Goal: Transaction & Acquisition: Purchase product/service

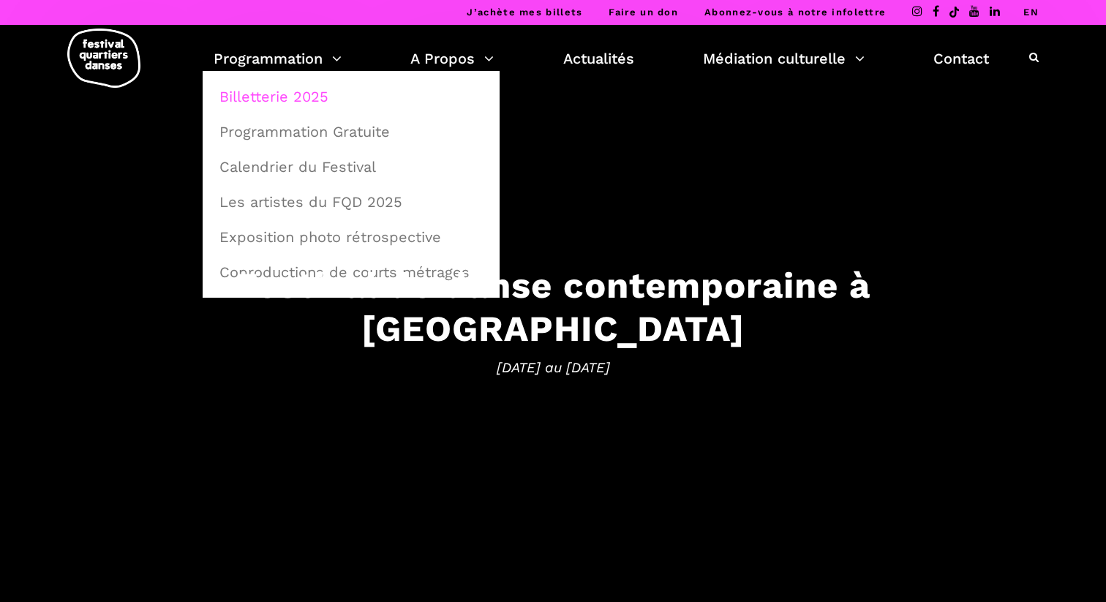
click at [287, 95] on link "Billetterie 2025" at bounding box center [351, 97] width 281 height 34
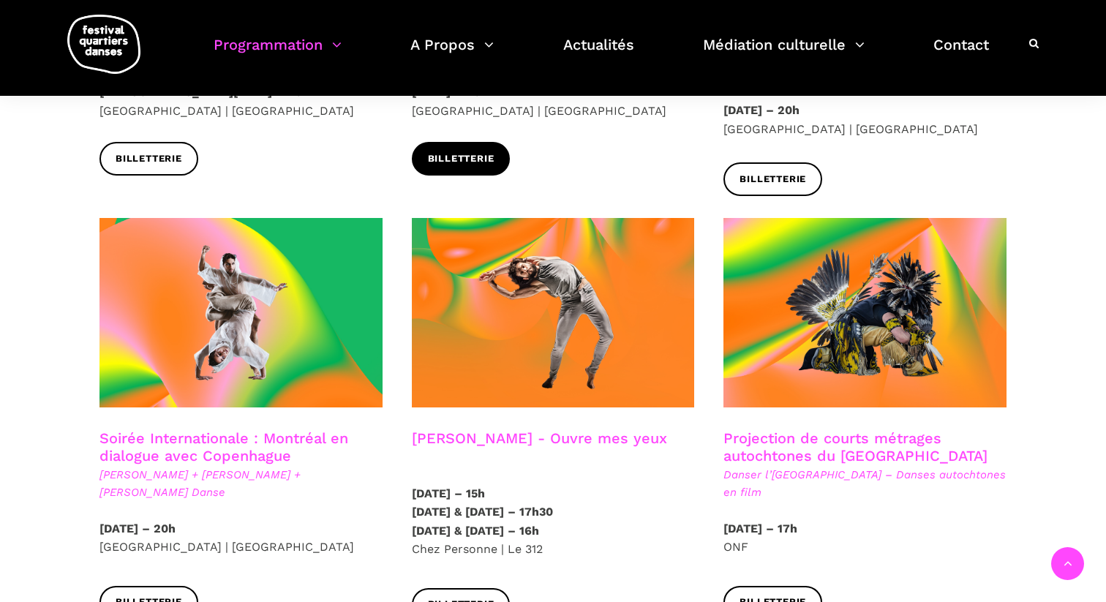
scroll to position [692, 0]
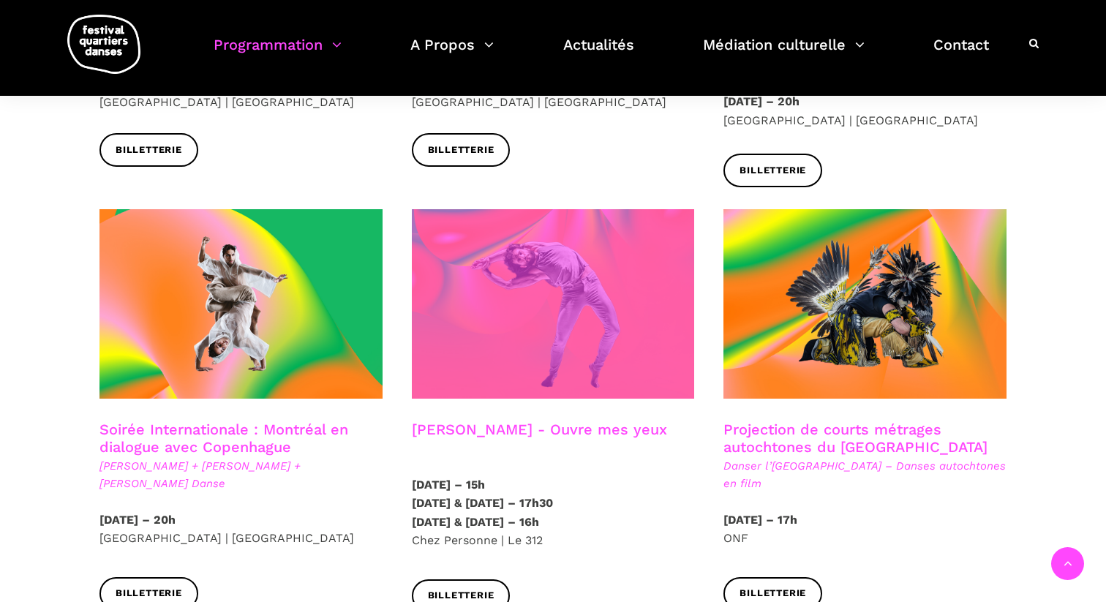
click at [505, 376] on span at bounding box center [553, 303] width 283 height 189
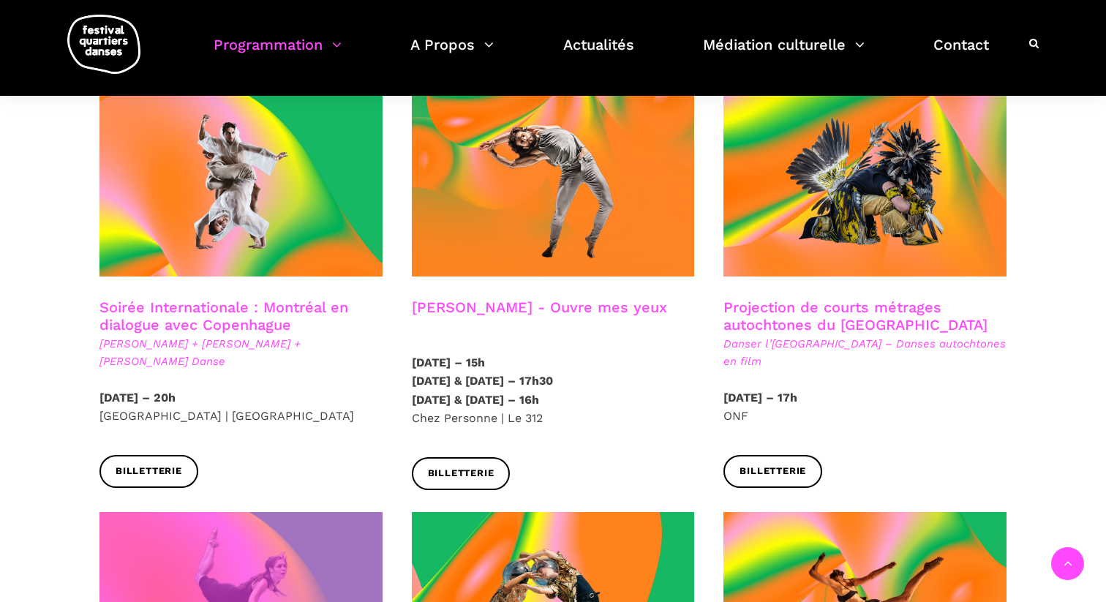
scroll to position [815, 0]
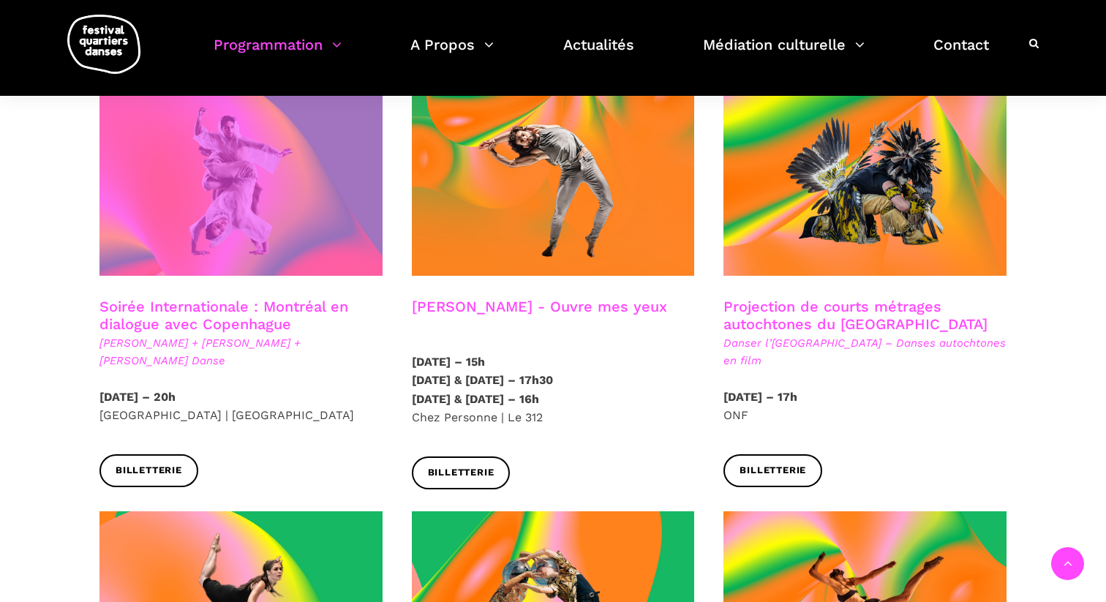
click at [212, 200] on span at bounding box center [240, 180] width 283 height 189
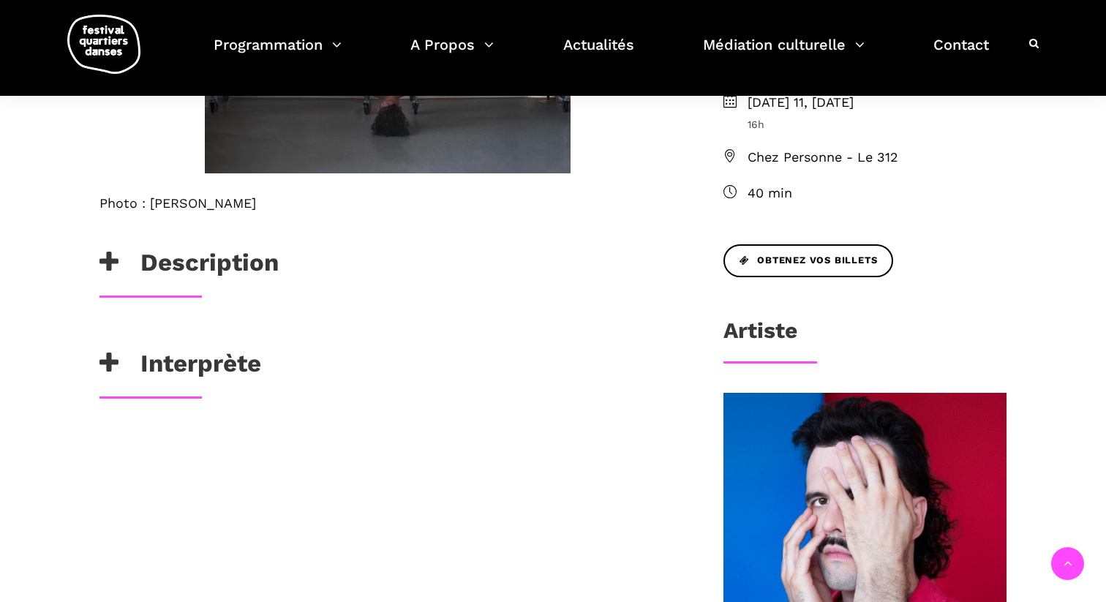
scroll to position [569, 0]
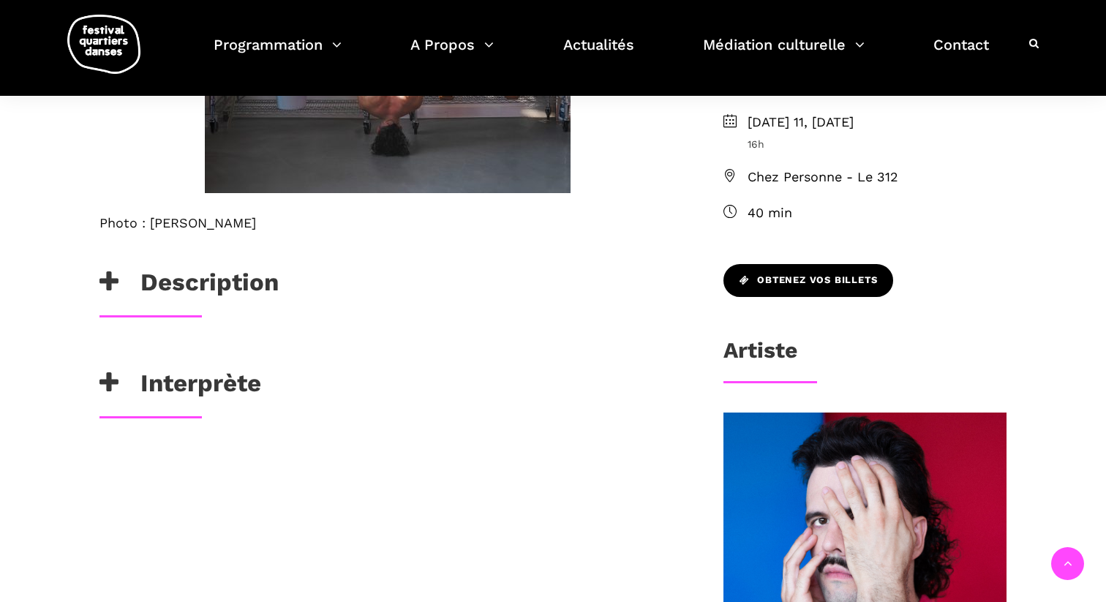
click at [838, 290] on link "Obtenez vos billets" at bounding box center [808, 280] width 170 height 33
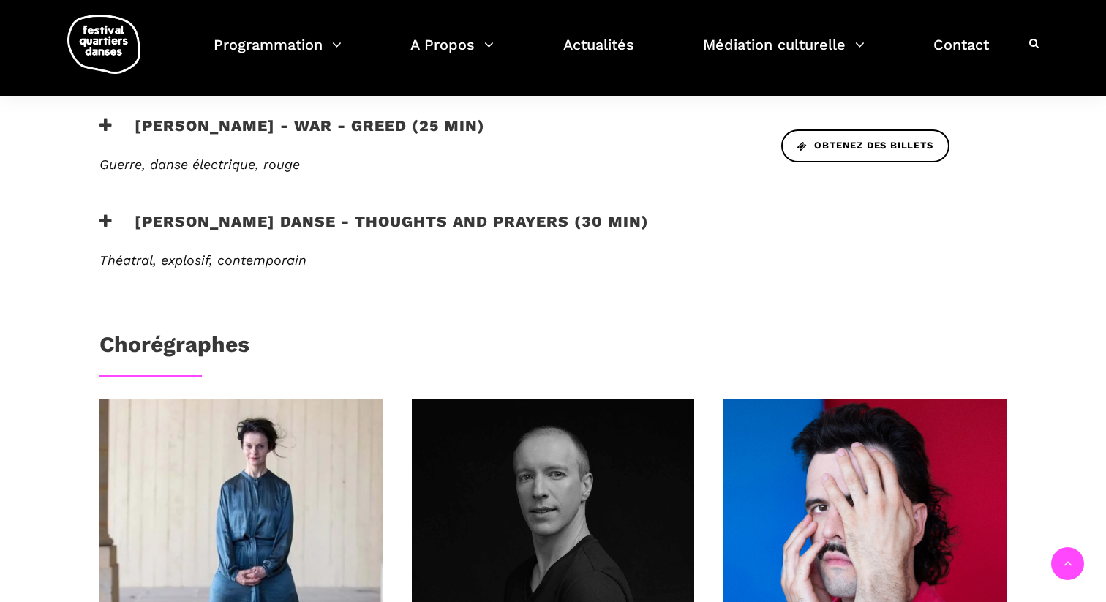
scroll to position [723, 0]
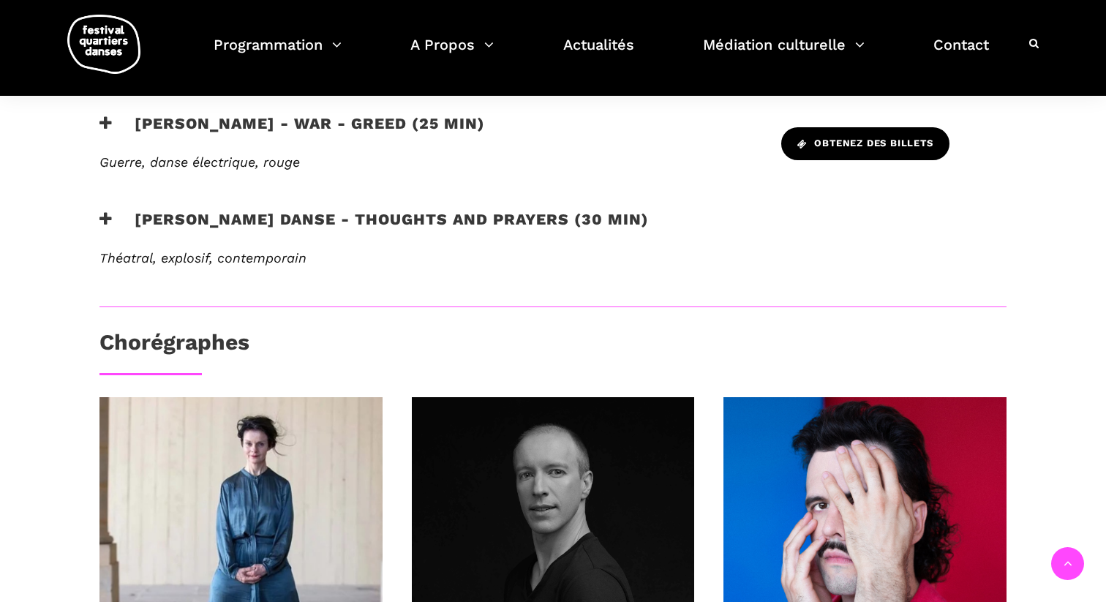
click at [890, 134] on link "Obtenez des billets" at bounding box center [865, 143] width 168 height 33
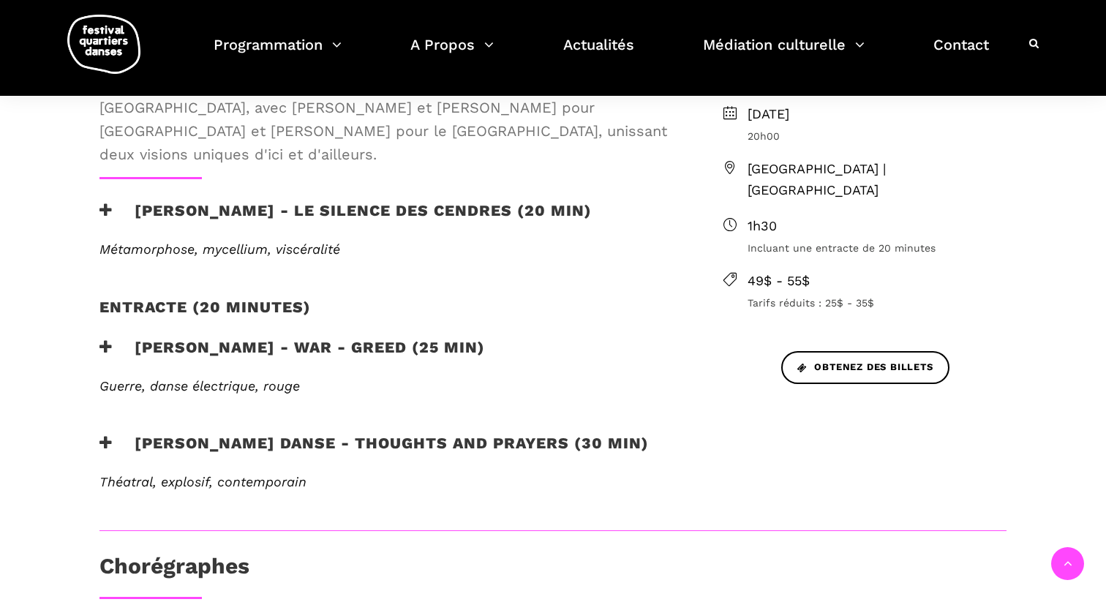
scroll to position [551, 0]
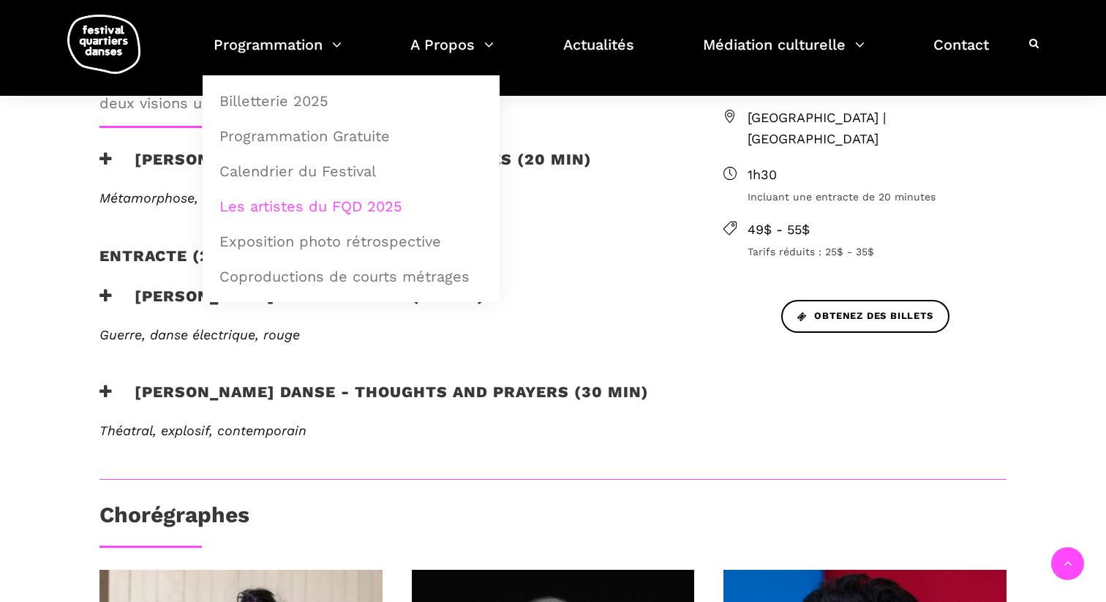
click at [358, 211] on link "Les artistes du FQD 2025" at bounding box center [351, 206] width 281 height 34
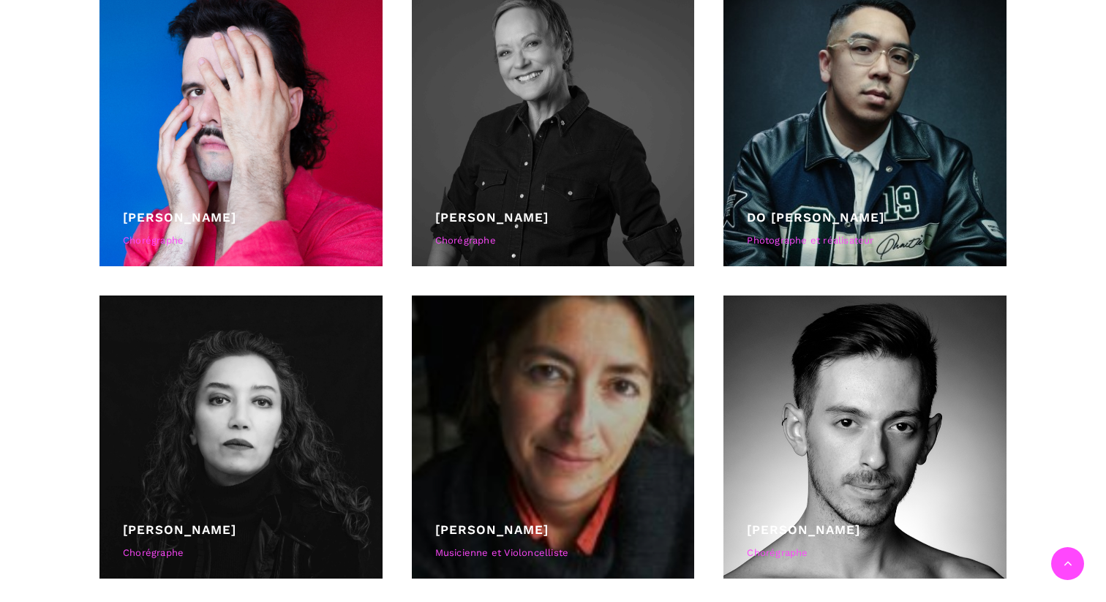
scroll to position [1097, 0]
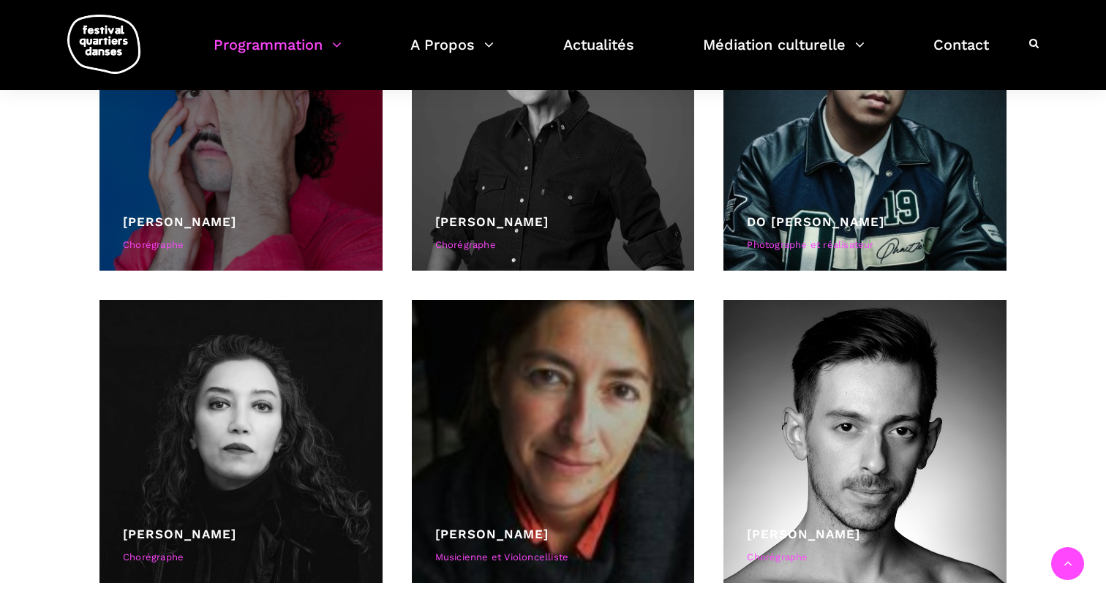
click at [233, 139] on div at bounding box center [240, 129] width 283 height 283
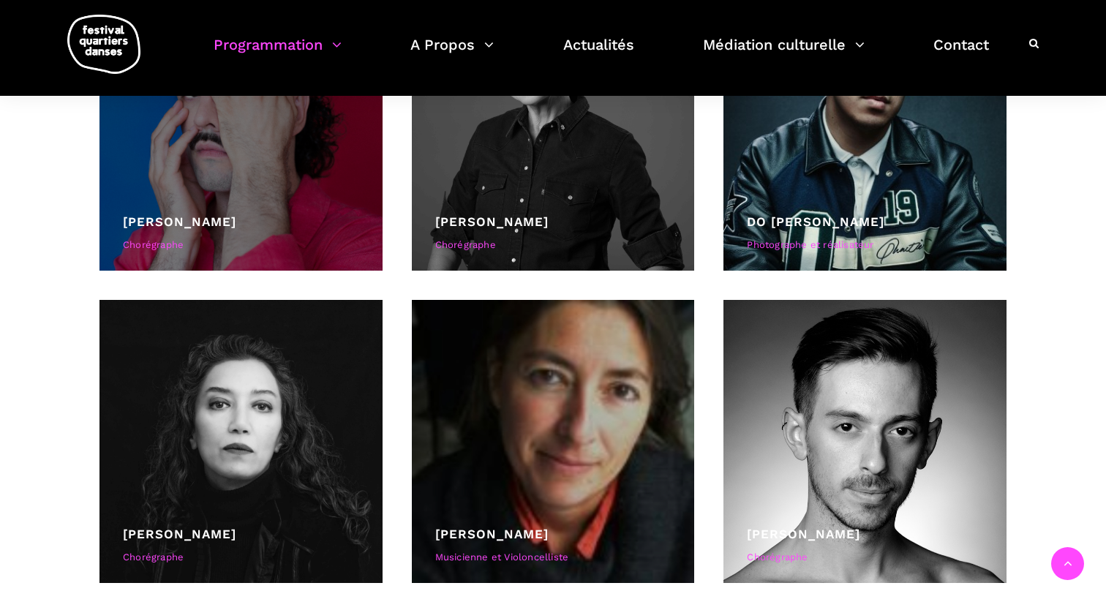
click at [285, 206] on div at bounding box center [240, 129] width 283 height 283
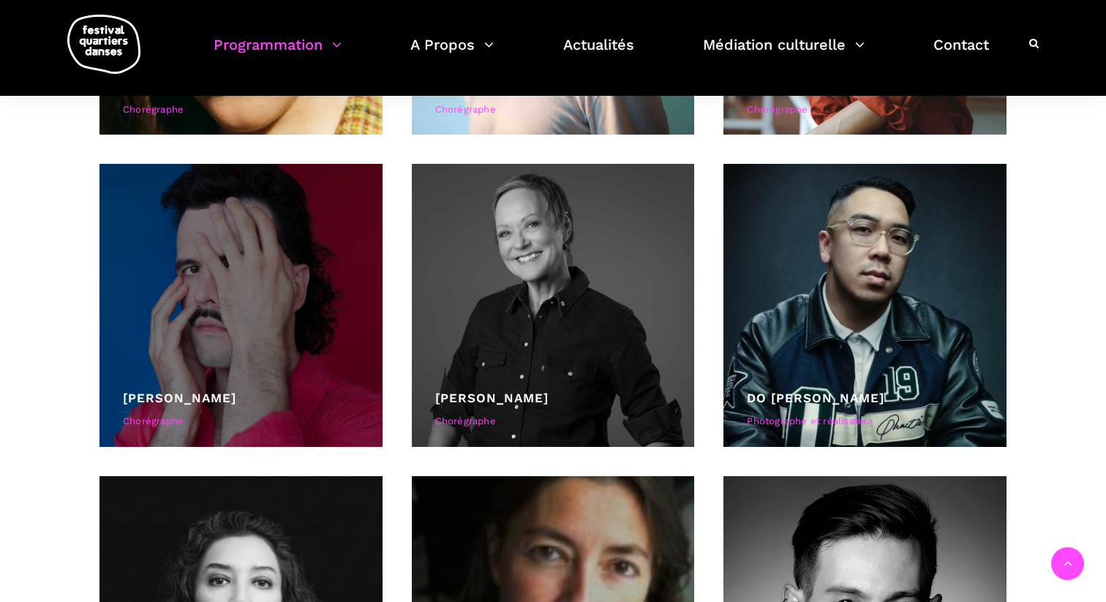
scroll to position [905, 0]
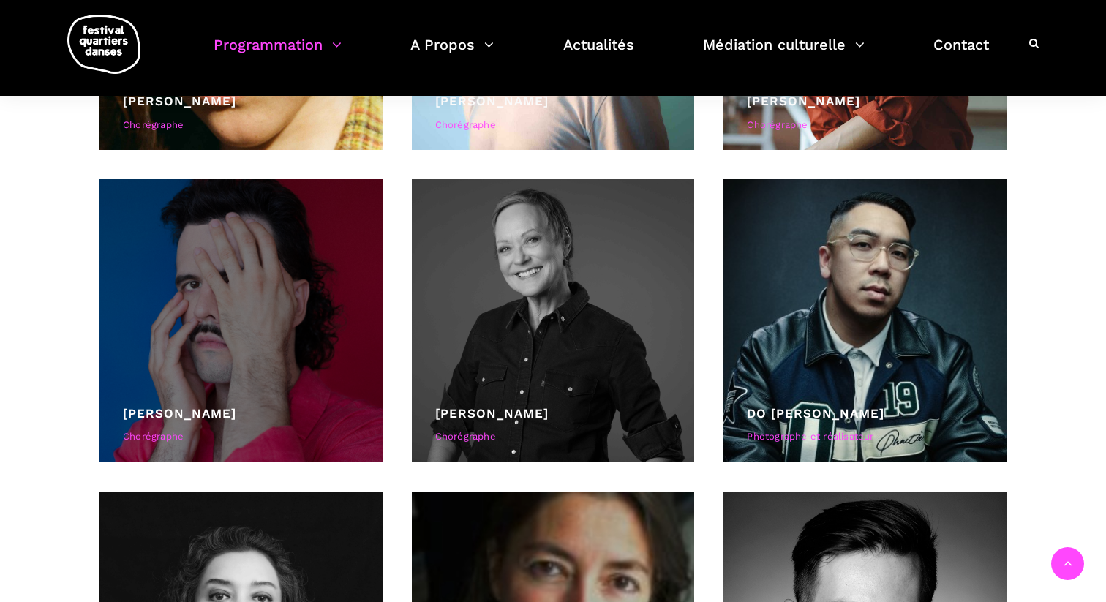
click at [153, 323] on div at bounding box center [240, 320] width 283 height 283
click at [244, 382] on div at bounding box center [240, 320] width 283 height 283
click at [236, 415] on link "Charles-Alexis Desgagnés" at bounding box center [179, 413] width 113 height 15
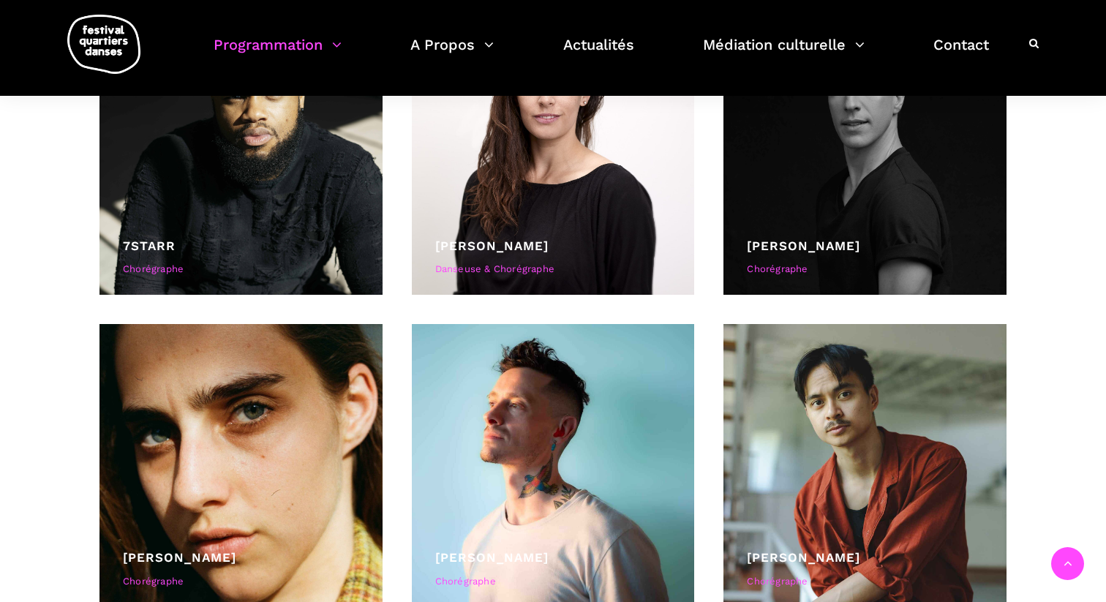
scroll to position [159, 0]
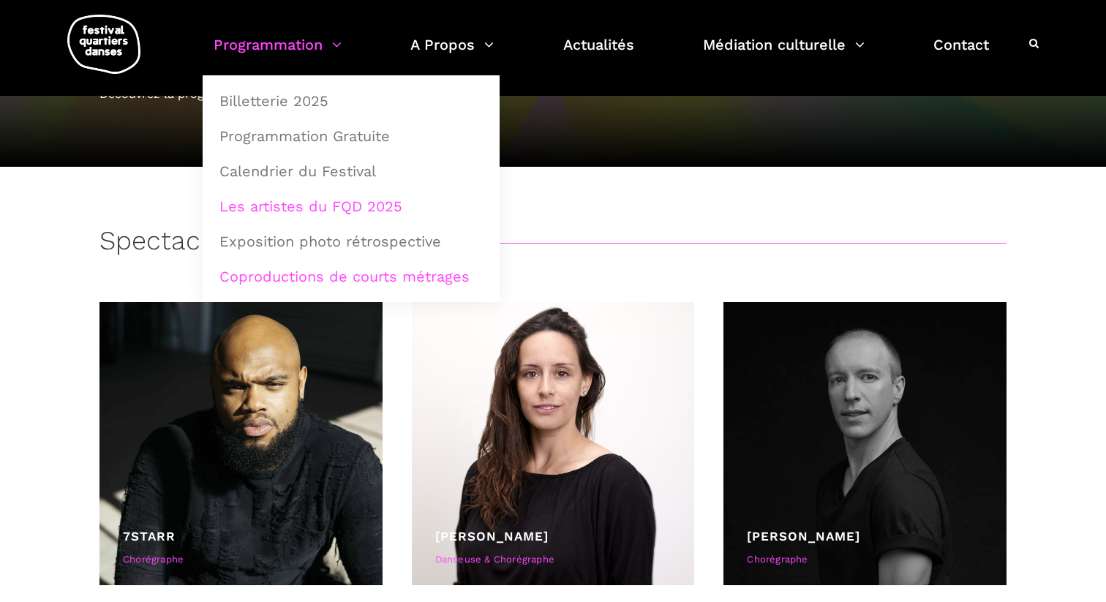
click at [404, 274] on link "Coproductions de courts métrages" at bounding box center [351, 277] width 281 height 34
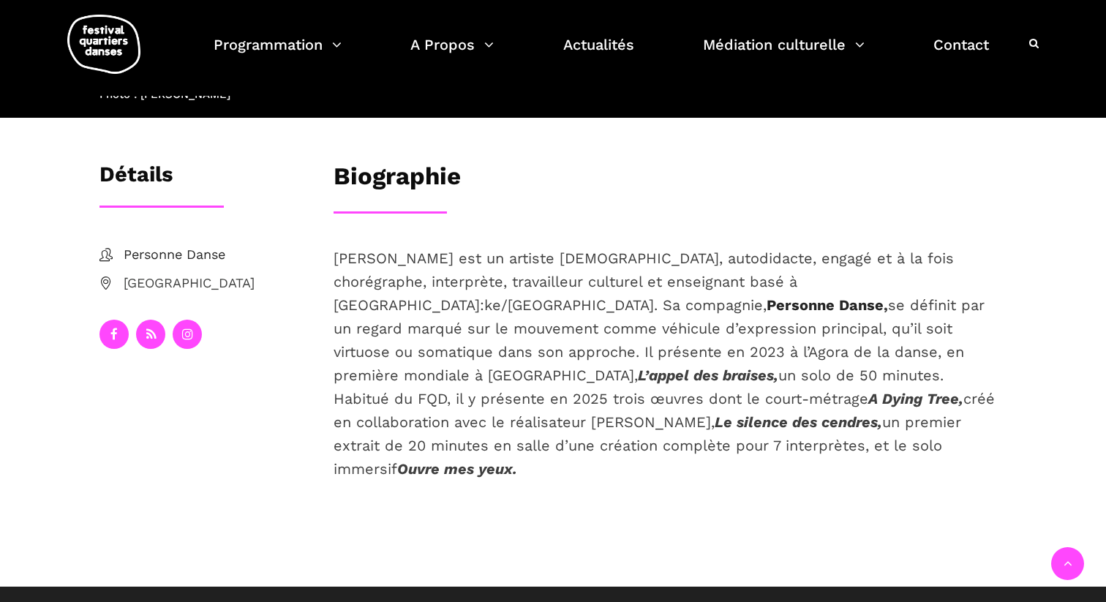
scroll to position [233, 0]
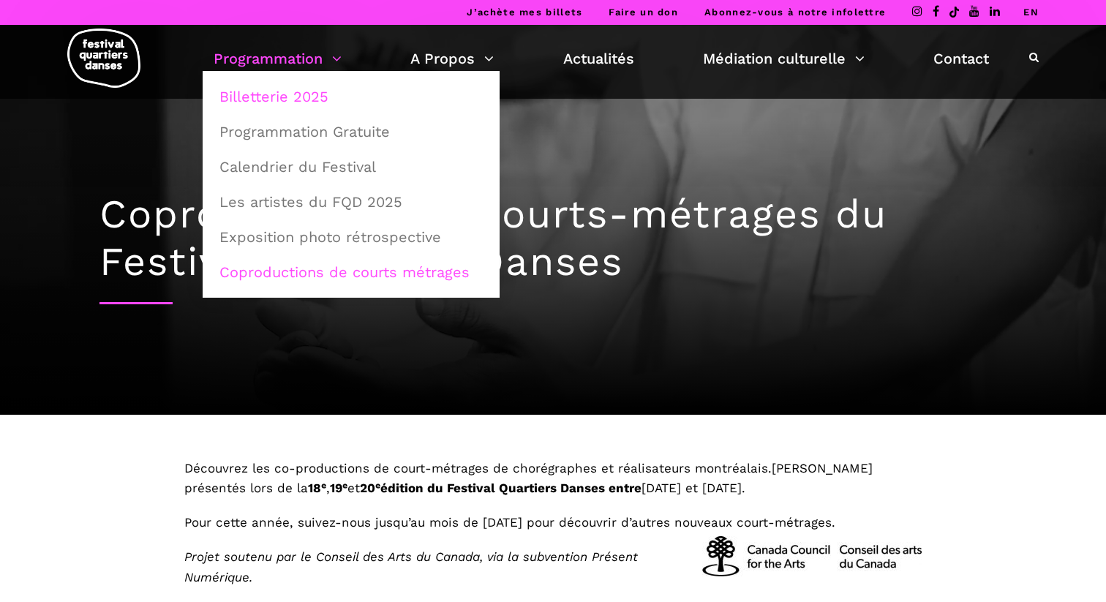
click at [290, 91] on link "Billetterie 2025" at bounding box center [351, 97] width 281 height 34
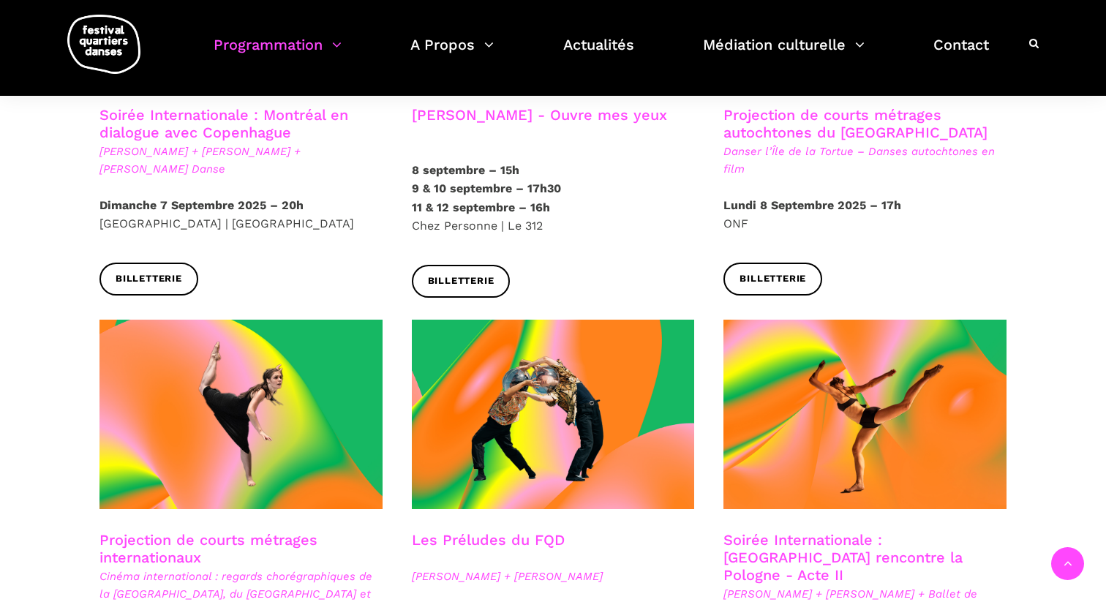
scroll to position [1202, 0]
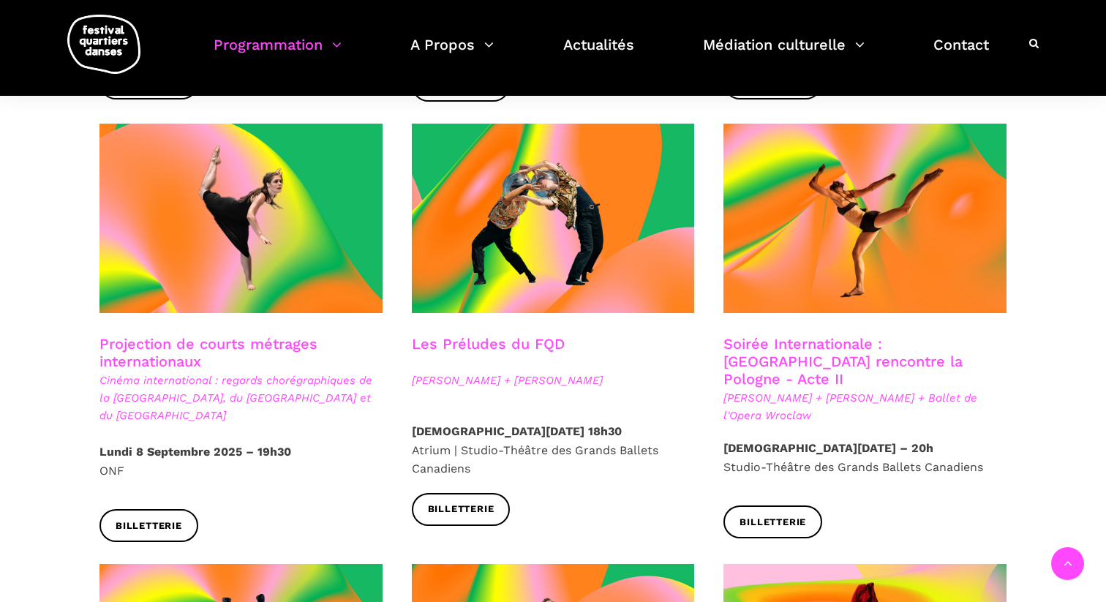
click at [165, 335] on h3 "Projection de courts métrages internationaux" at bounding box center [240, 353] width 283 height 37
click at [178, 344] on h3 "Projection de courts métrages internationaux" at bounding box center [240, 353] width 283 height 37
click at [183, 402] on div "Projection de courts métrages internationaux Cinéma international : regards cho…" at bounding box center [241, 389] width 312 height 108
click at [183, 394] on div "Projection de courts métrages internationaux Cinéma international : regards cho…" at bounding box center [241, 389] width 312 height 108
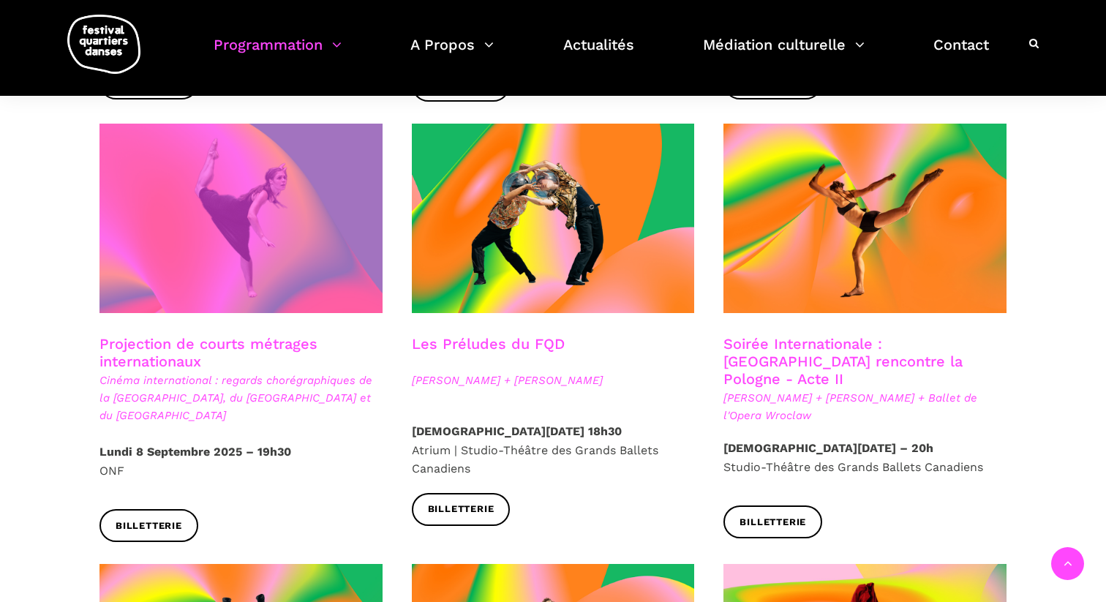
click at [184, 238] on span at bounding box center [240, 218] width 283 height 189
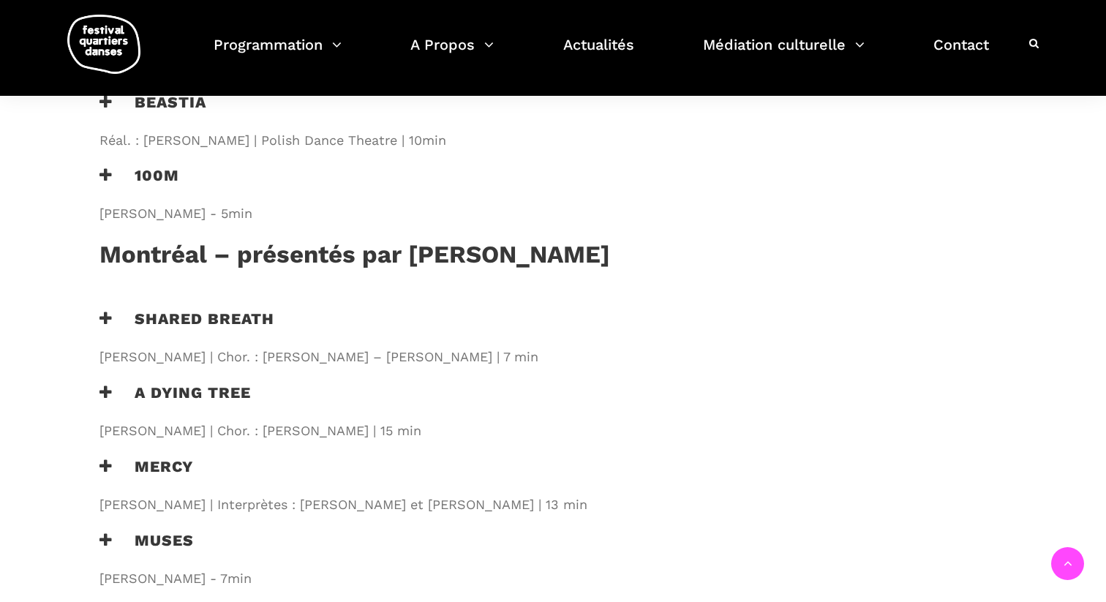
scroll to position [1200, 0]
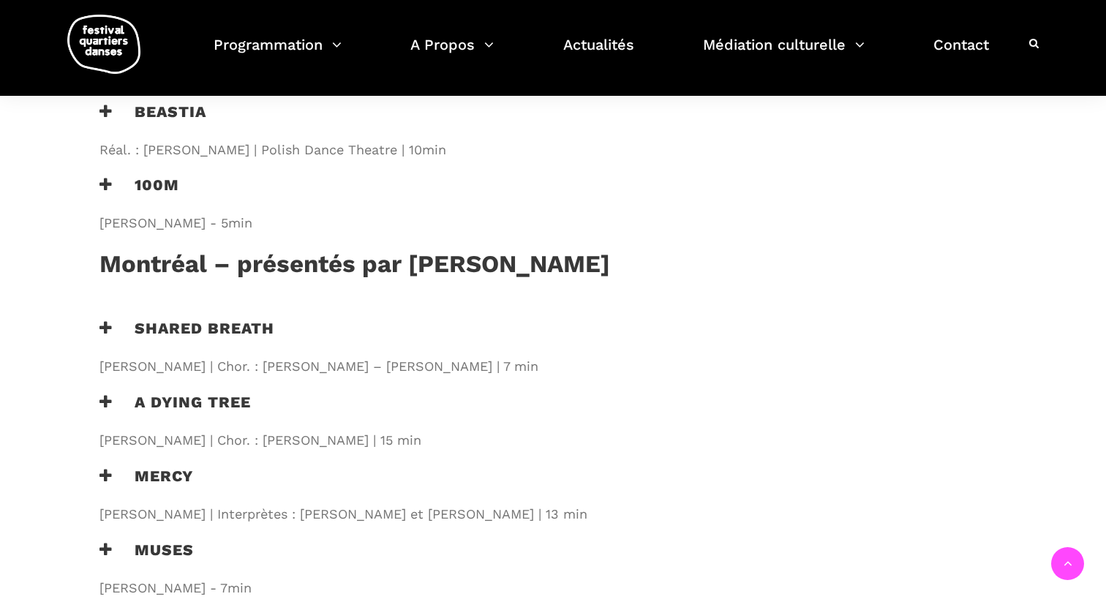
click at [101, 394] on icon at bounding box center [105, 401] width 13 height 15
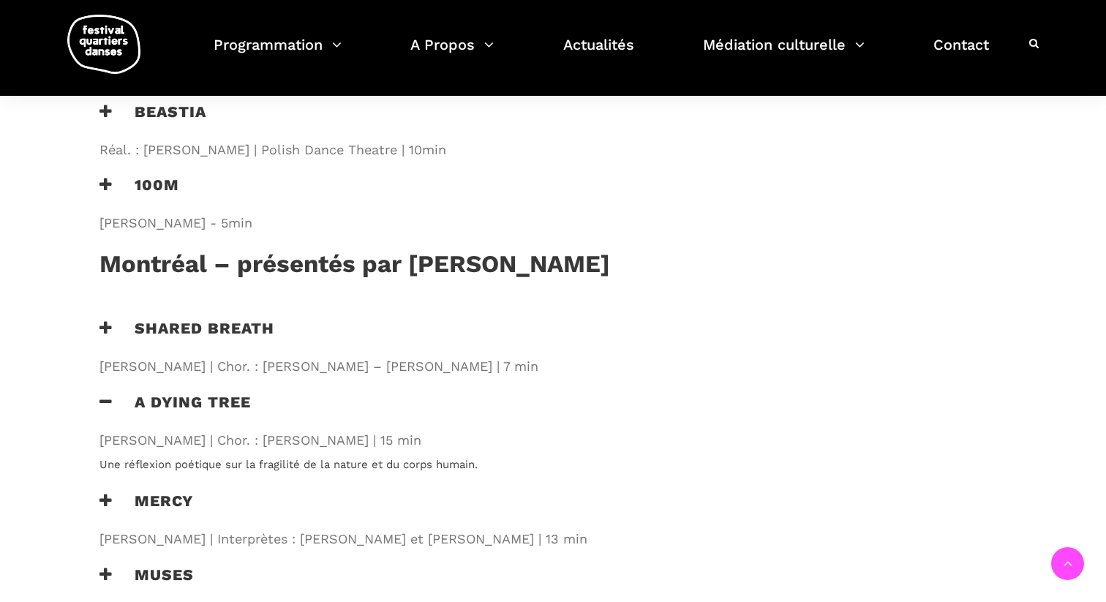
click at [104, 320] on icon at bounding box center [105, 327] width 13 height 15
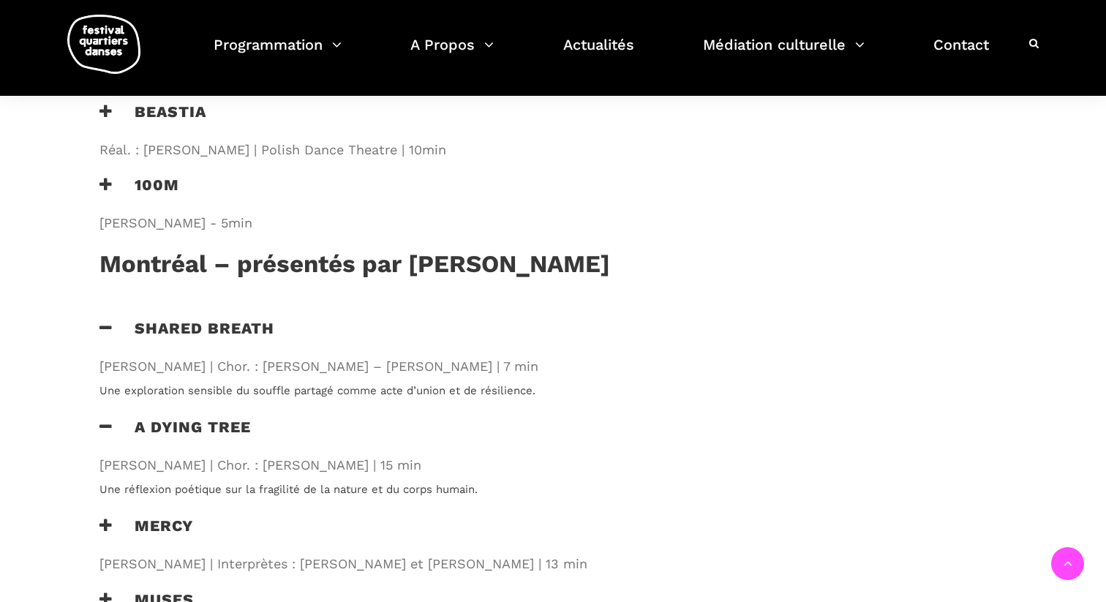
click at [104, 320] on icon at bounding box center [105, 327] width 13 height 15
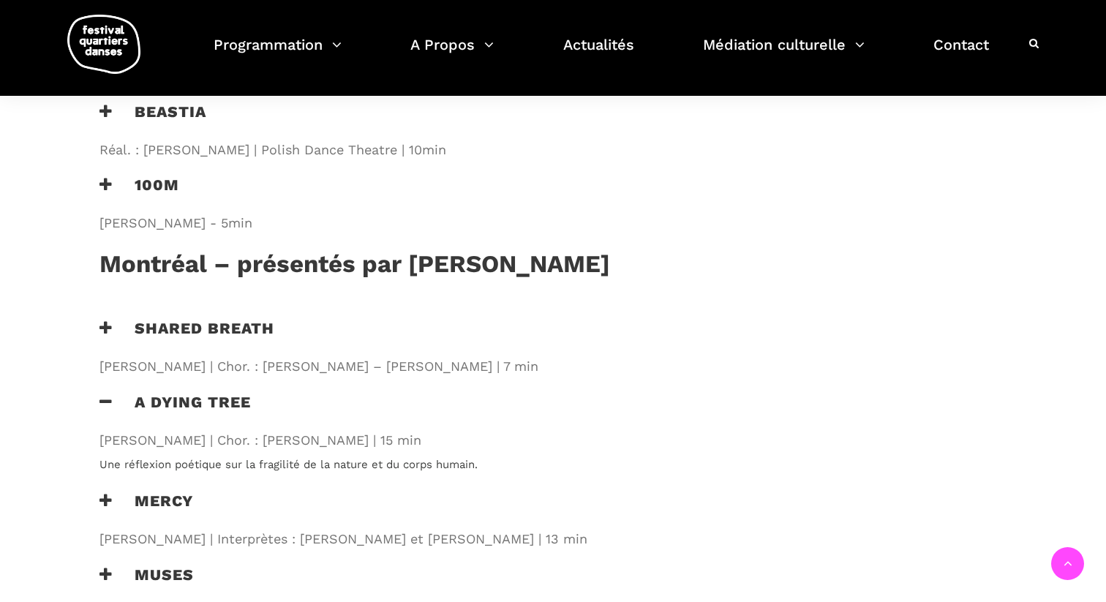
click at [196, 393] on h3 "A Dying Tree" at bounding box center [174, 411] width 151 height 37
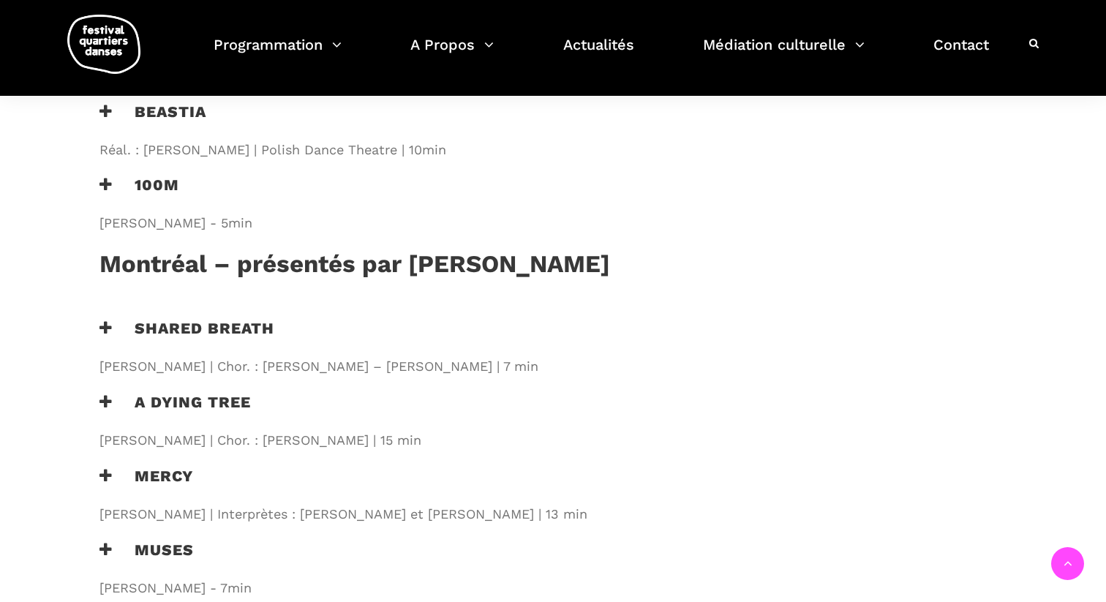
click at [196, 393] on h3 "A Dying Tree" at bounding box center [174, 411] width 151 height 37
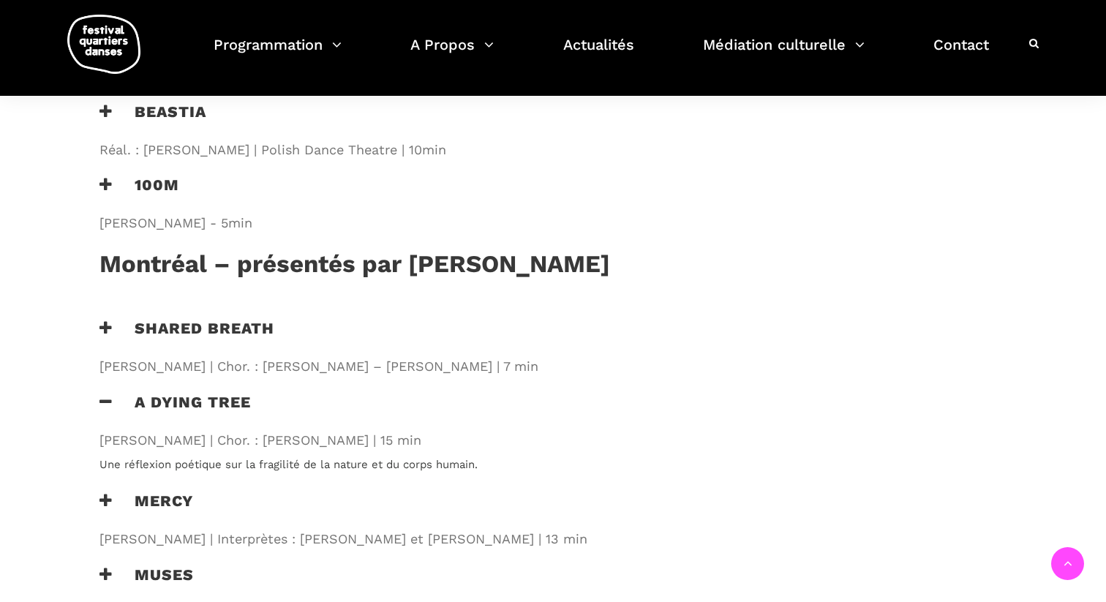
click at [196, 430] on span "[PERSON_NAME] | Chor. : [PERSON_NAME] | 15 min" at bounding box center [387, 440] width 576 height 21
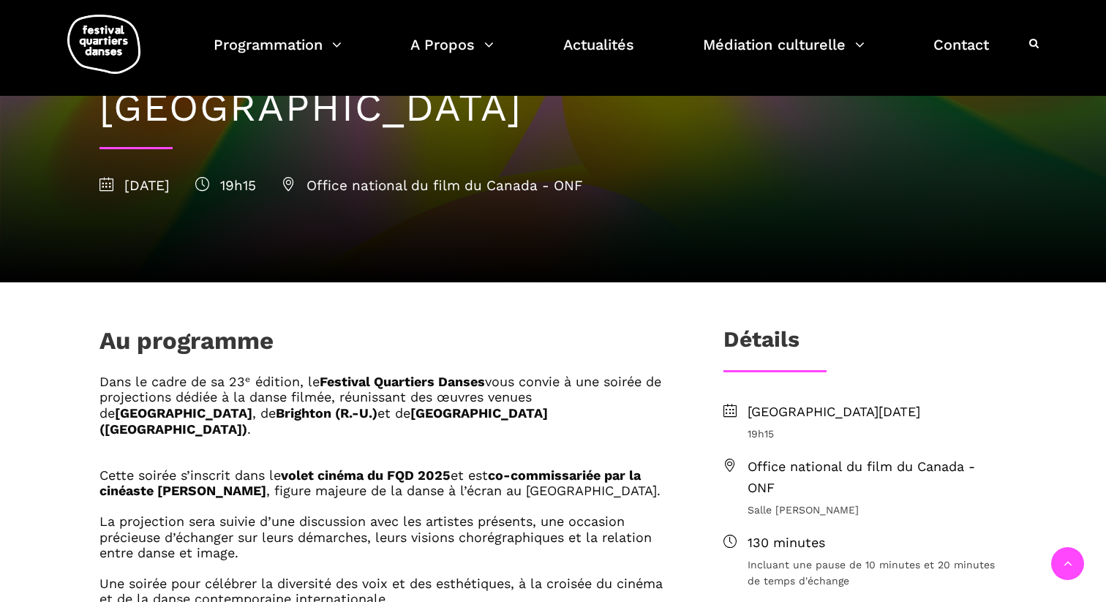
scroll to position [10, 0]
